Goal: Task Accomplishment & Management: Use online tool/utility

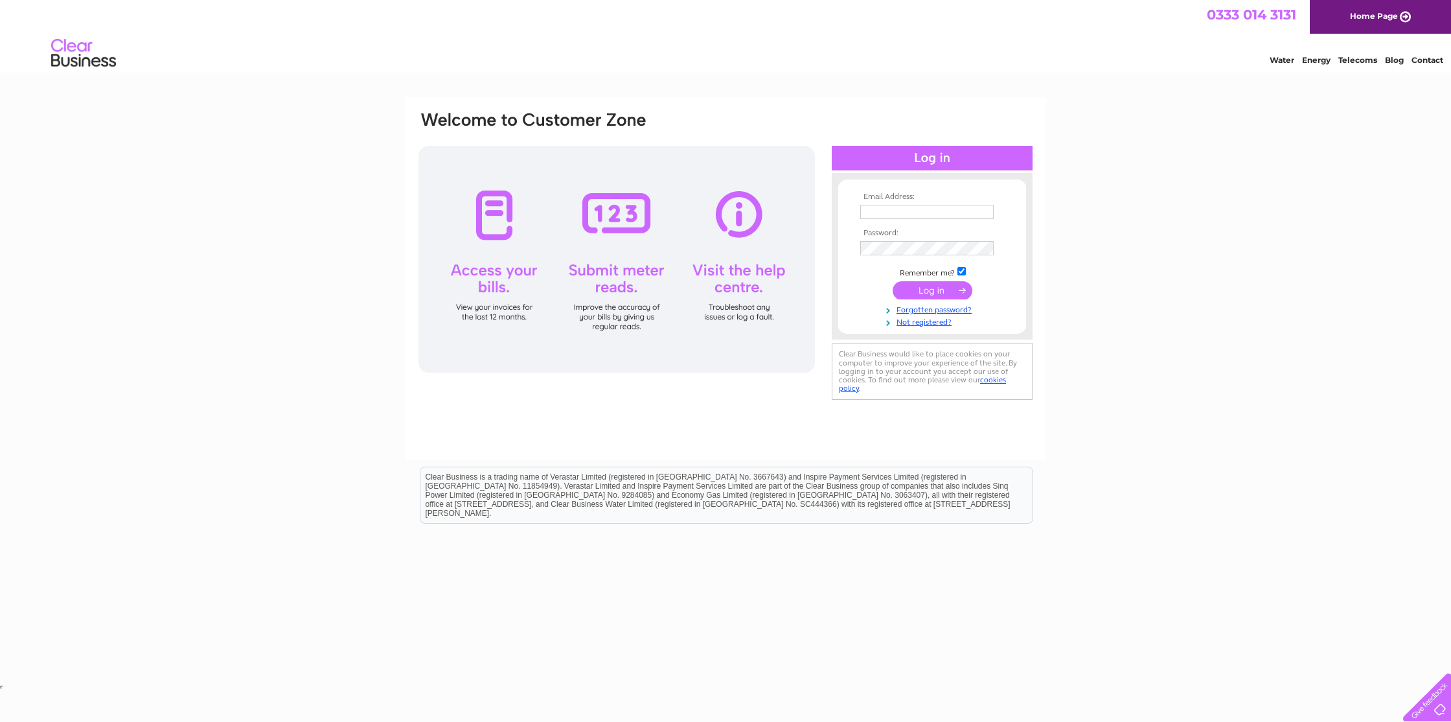
type input "leonr_77@hotmail.com"
drag, startPoint x: 947, startPoint y: 290, endPoint x: 938, endPoint y: 288, distance: 8.5
click at [946, 290] on input "submit" at bounding box center [933, 290] width 80 height 18
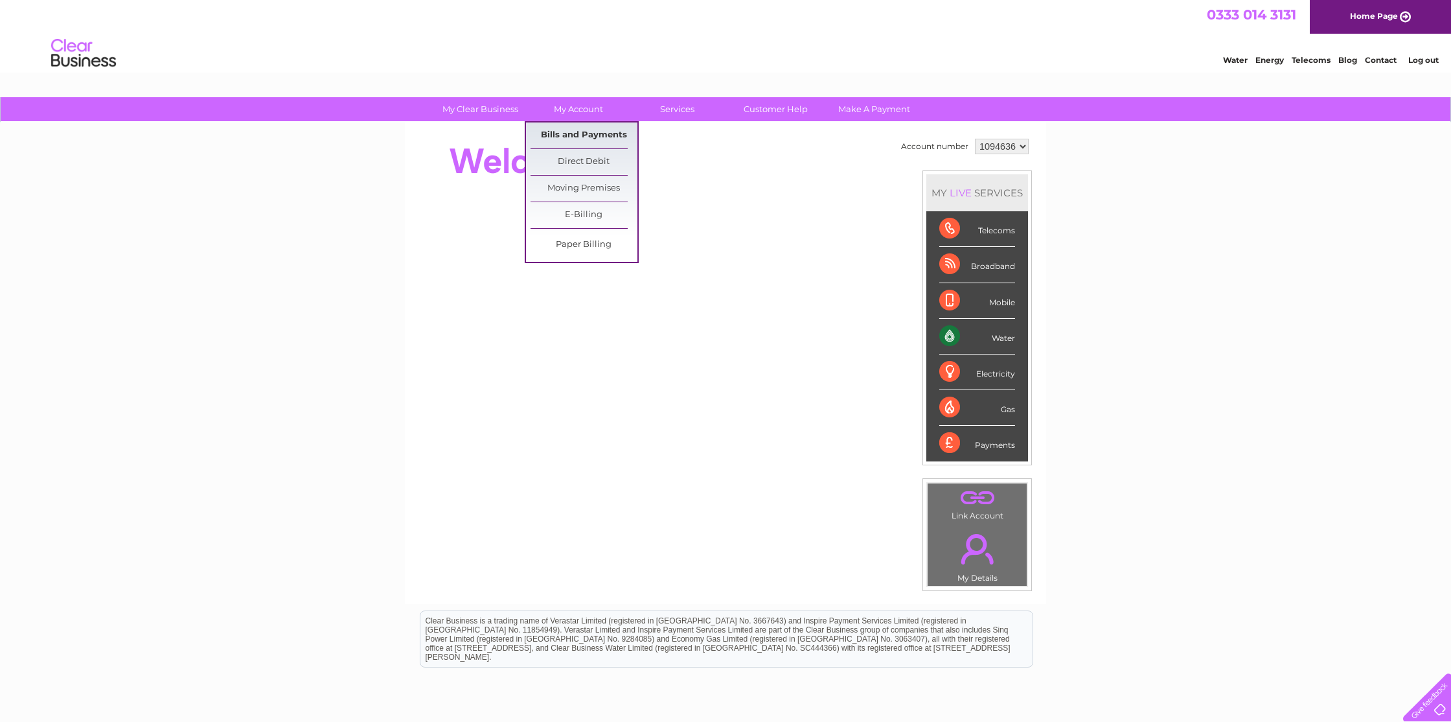
click at [581, 133] on link "Bills and Payments" at bounding box center [584, 135] width 107 height 26
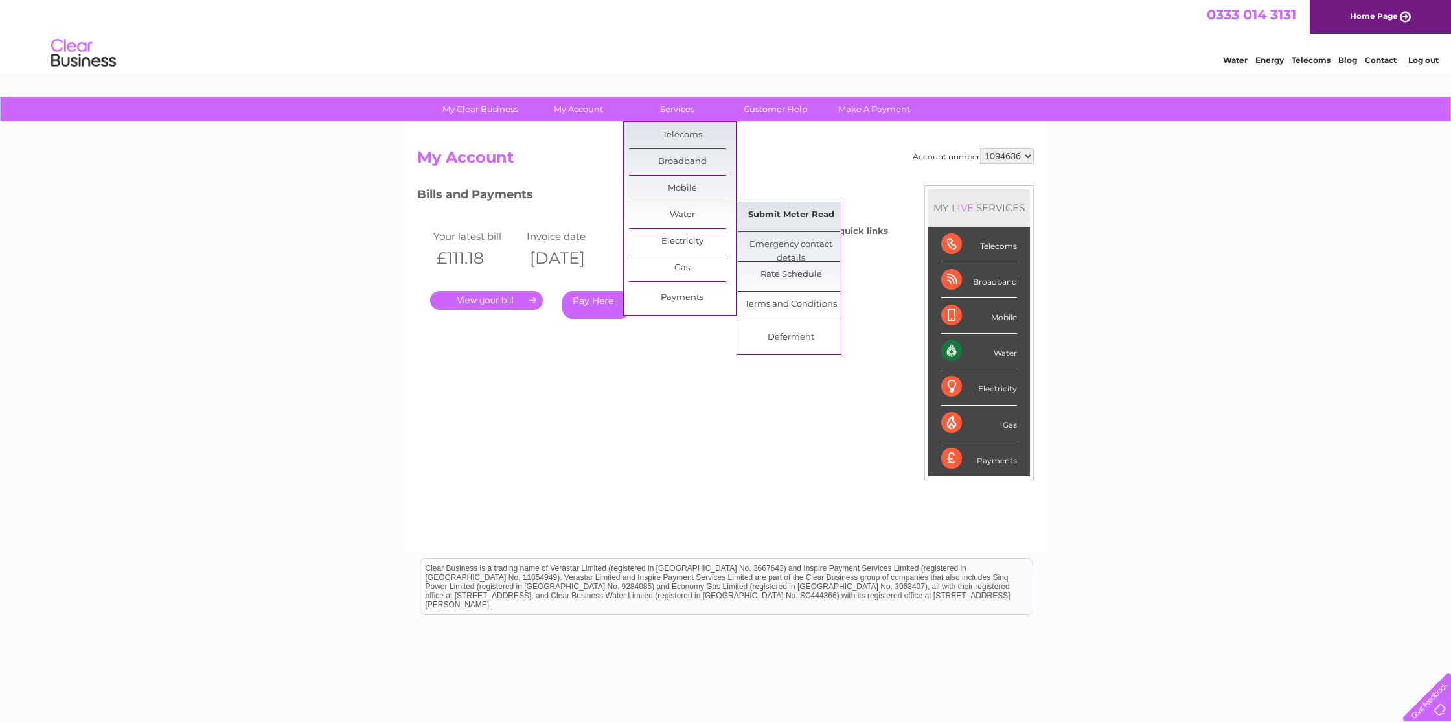
click at [805, 216] on link "Submit Meter Read" at bounding box center [791, 215] width 107 height 26
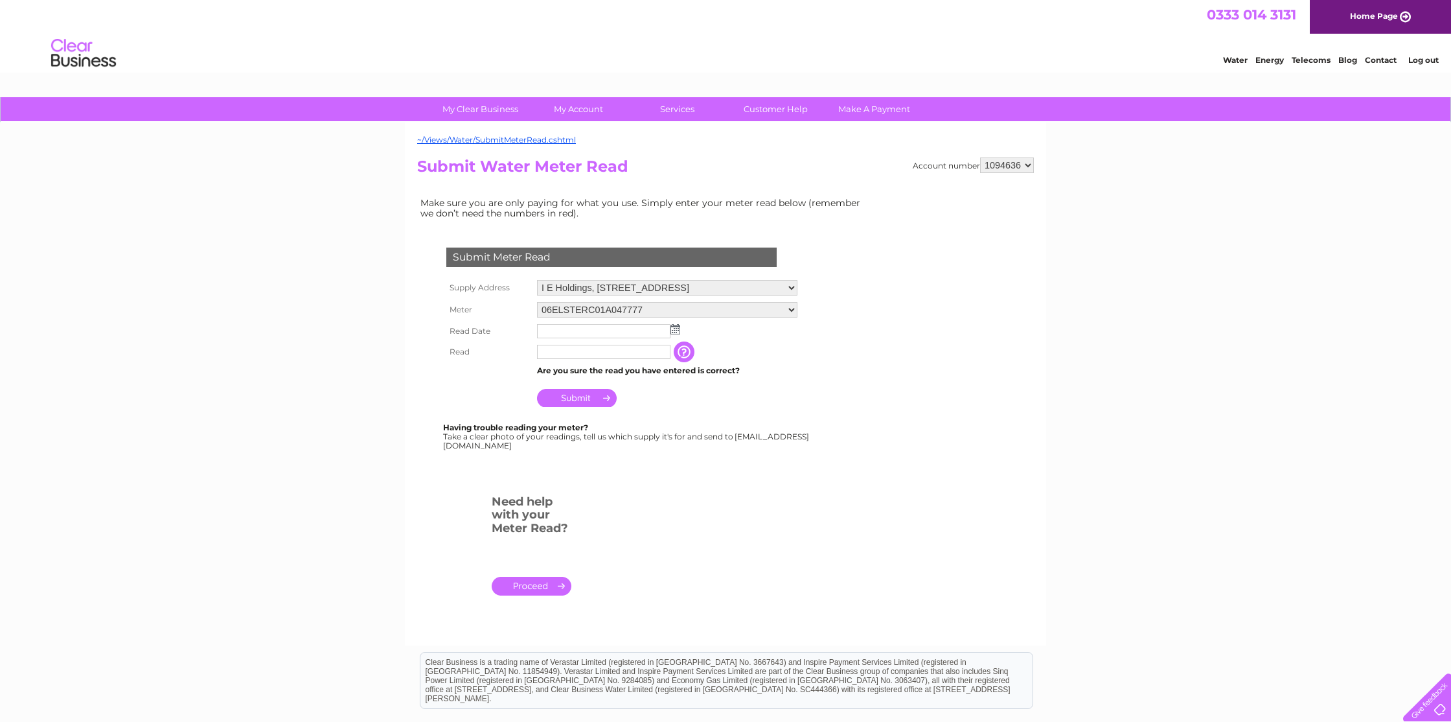
click at [675, 334] on img at bounding box center [676, 329] width 10 height 10
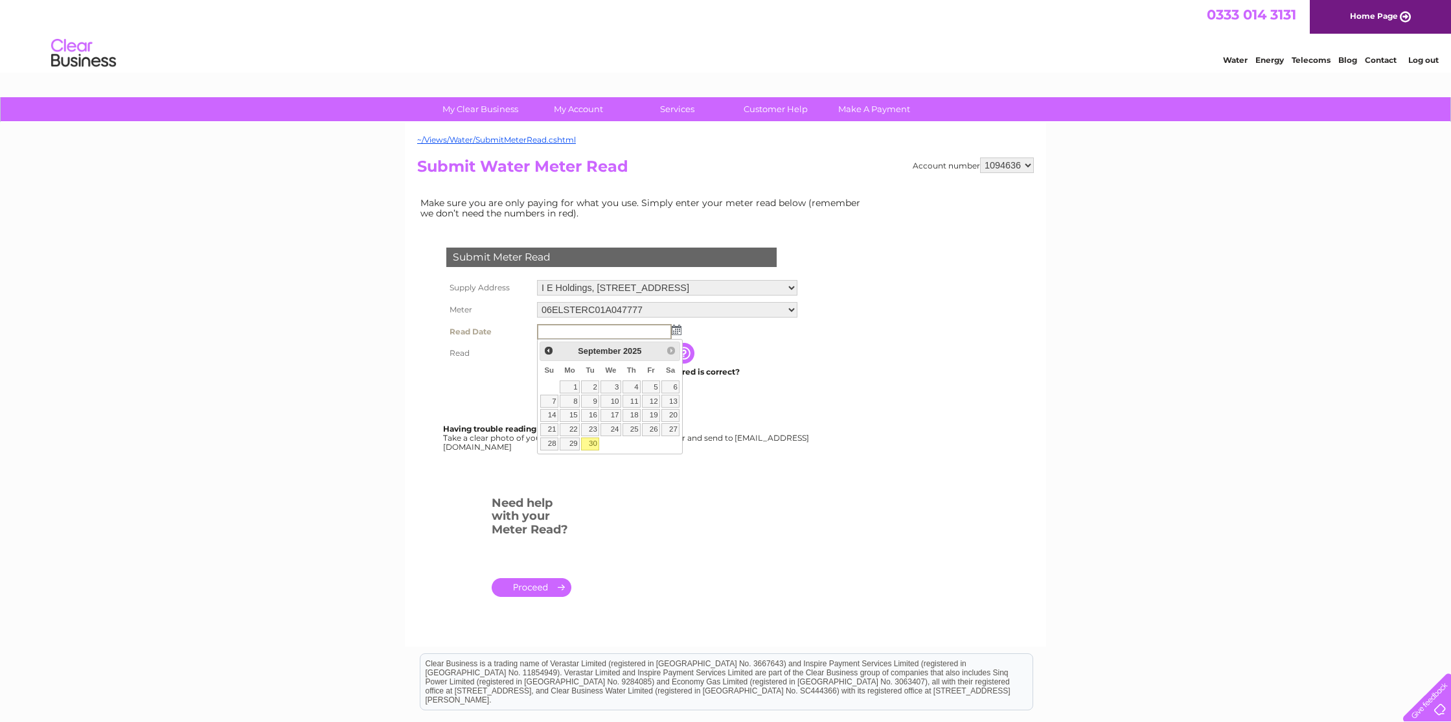
click at [594, 446] on link "30" at bounding box center [590, 443] width 18 height 13
type input "2025/09/30"
click at [566, 352] on input "text" at bounding box center [604, 353] width 135 height 16
type input "3047"
click at [583, 402] on input "Submit" at bounding box center [577, 399] width 80 height 18
